Goal: Information Seeking & Learning: Learn about a topic

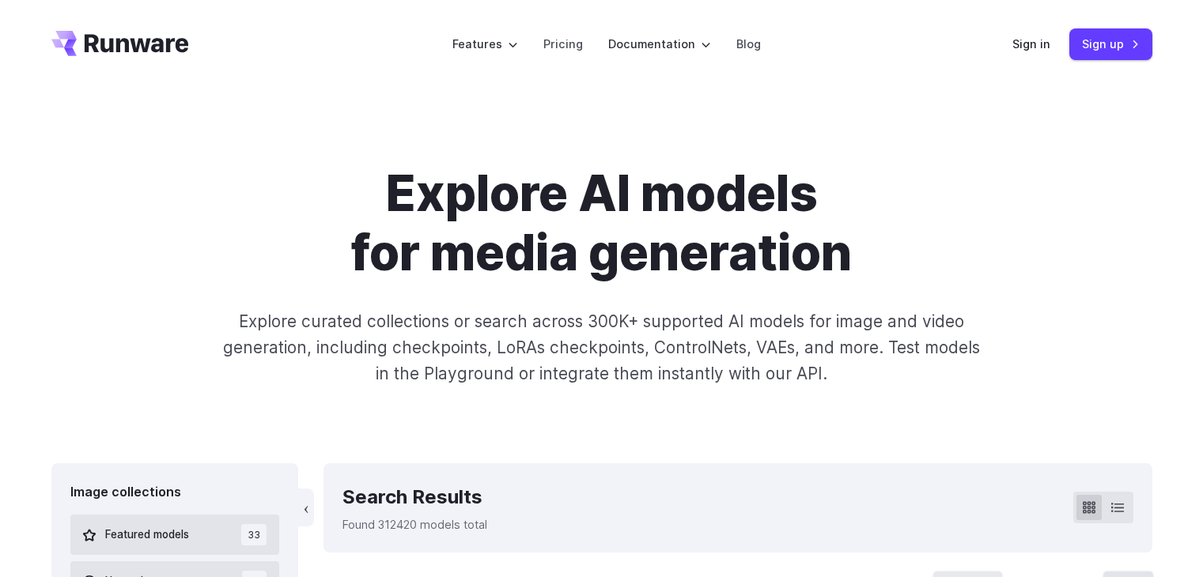
select select "****"
select select "*********"
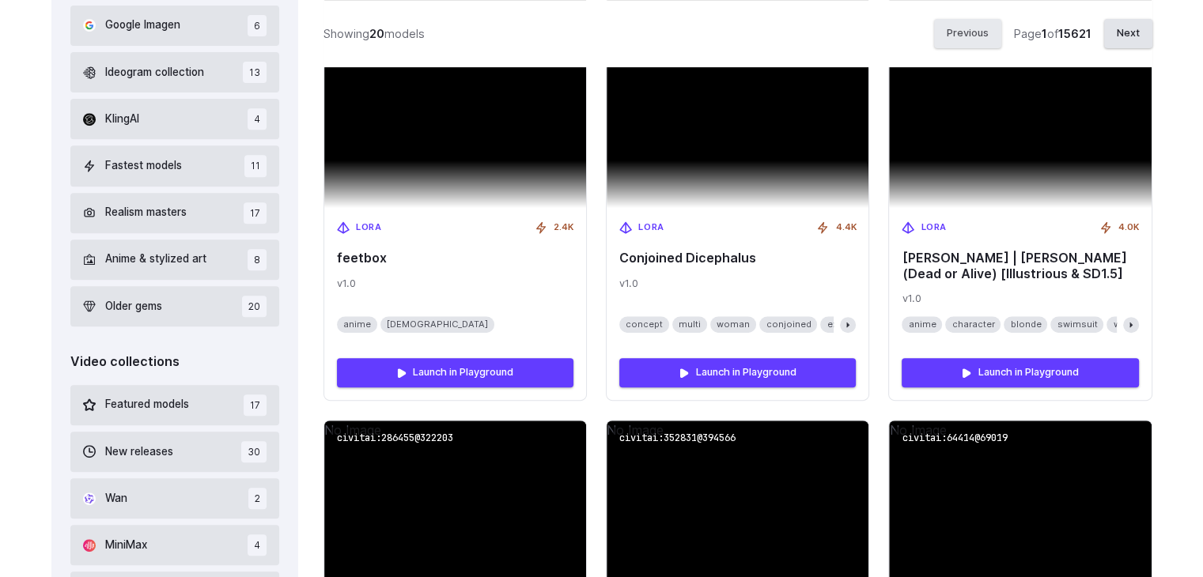
scroll to position [659, 0]
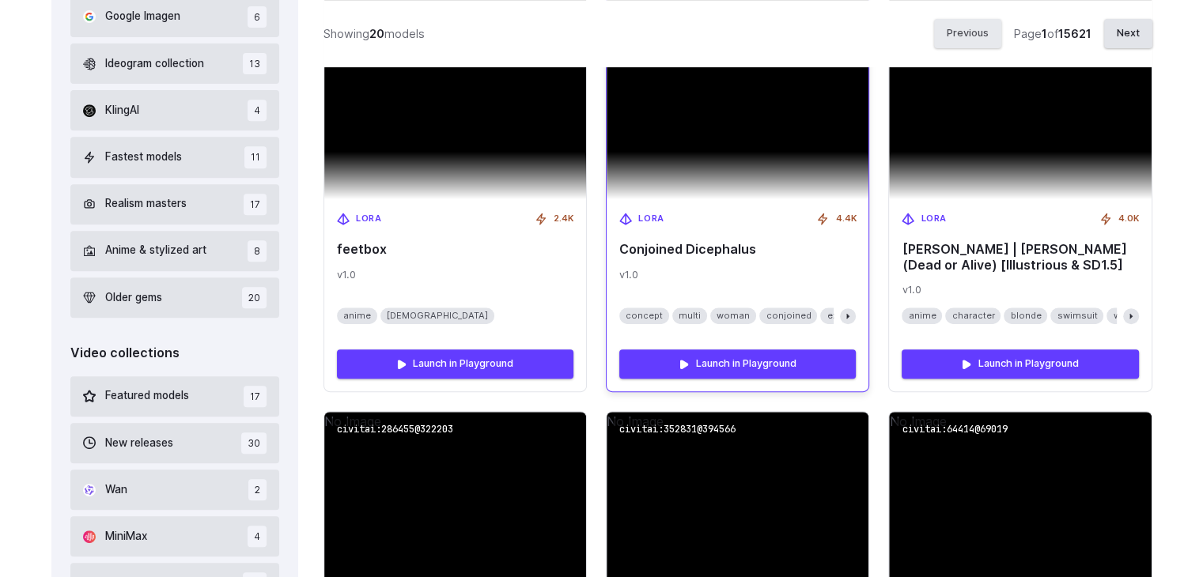
click at [720, 238] on div "[PERSON_NAME] 4.4K Conjoined Dicephalus v1.0 concept multi woman conjoined extr…" at bounding box center [738, 268] width 262 height 138
click at [737, 198] on div "No Image" at bounding box center [738, 81] width 262 height 238
click at [742, 178] on div "No Image" at bounding box center [738, 81] width 262 height 238
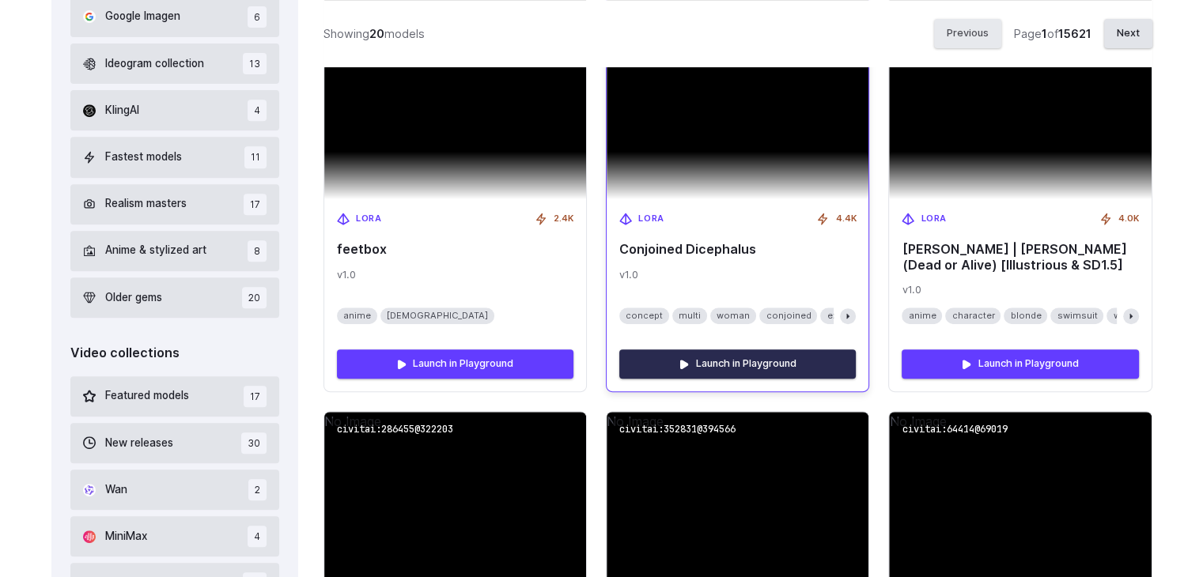
click at [796, 352] on link "Launch in Playground" at bounding box center [737, 364] width 236 height 28
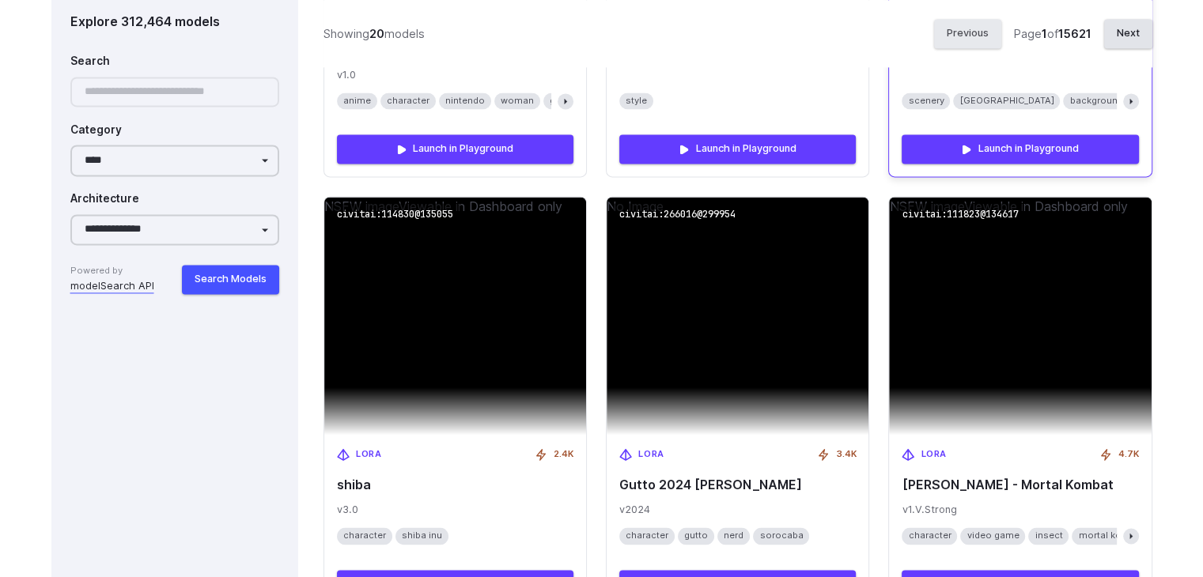
scroll to position [2240, 0]
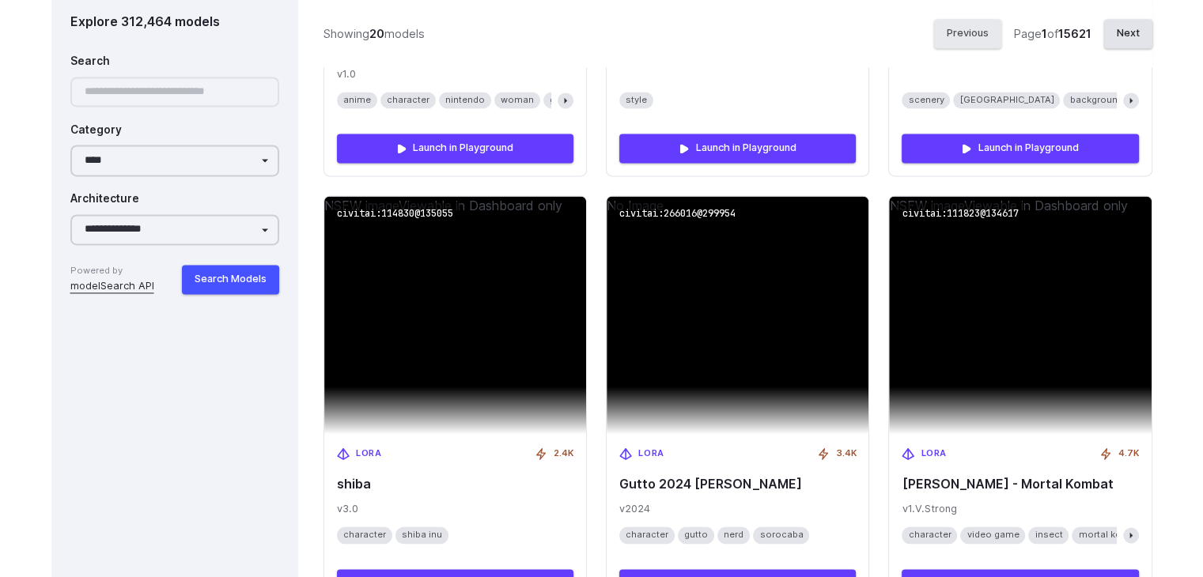
click at [118, 283] on link "modelSearch API" at bounding box center [112, 287] width 84 height 16
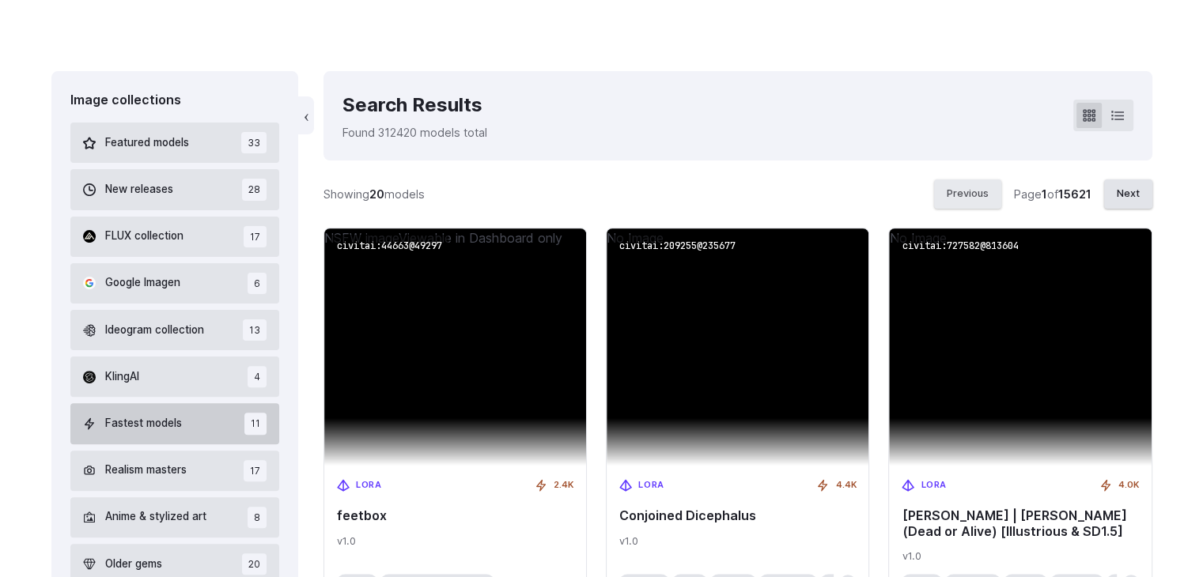
scroll to position [395, 0]
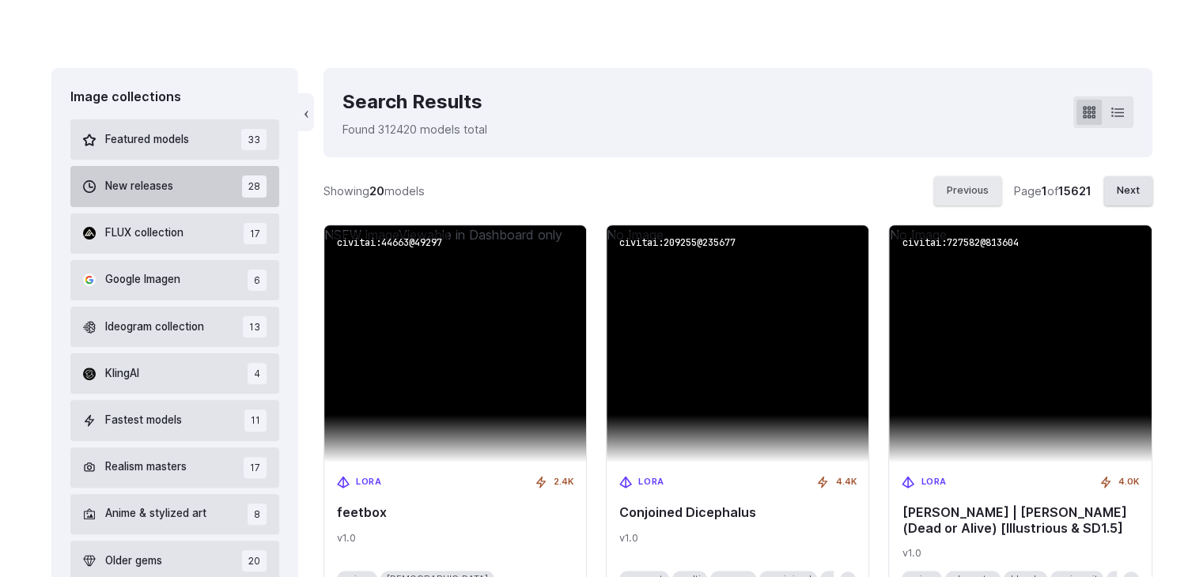
click at [231, 172] on button "New releases 28" at bounding box center [175, 186] width 210 height 40
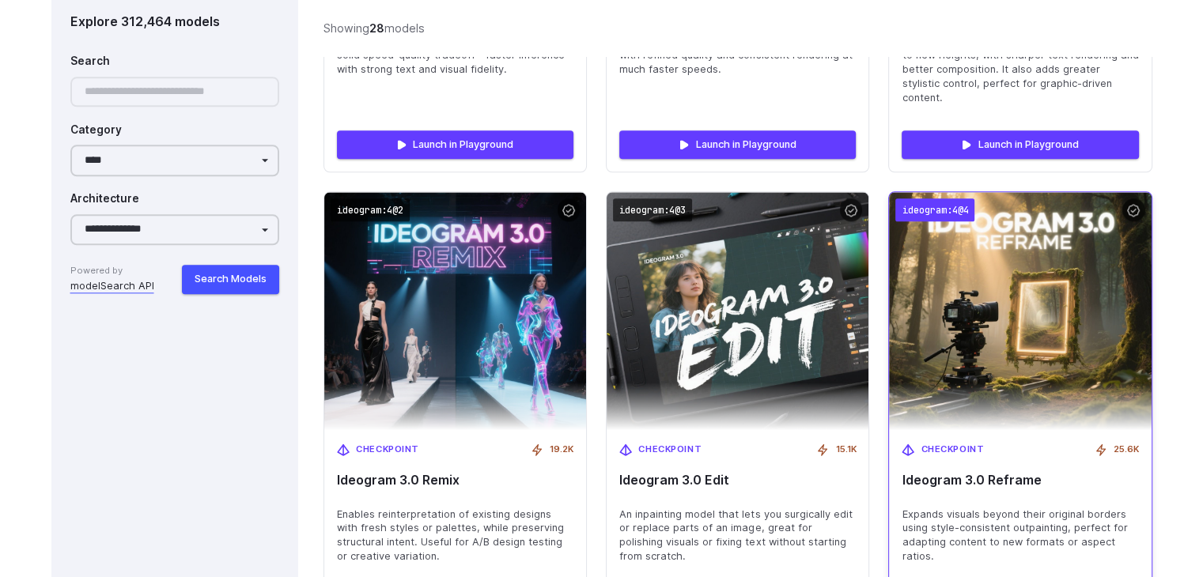
scroll to position [1812, 0]
